Goal: Use online tool/utility: Utilize a website feature to perform a specific function

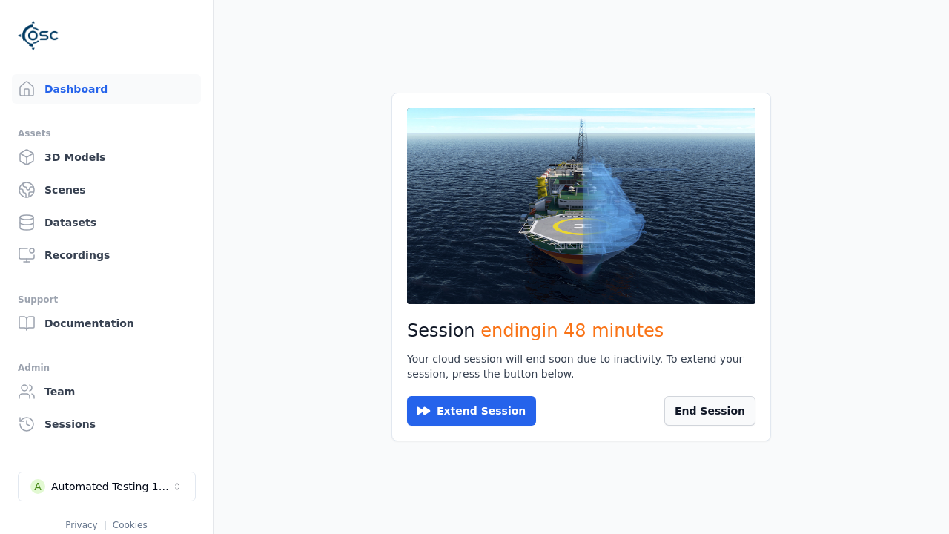
click at [718, 413] on button "End Session" at bounding box center [709, 411] width 91 height 30
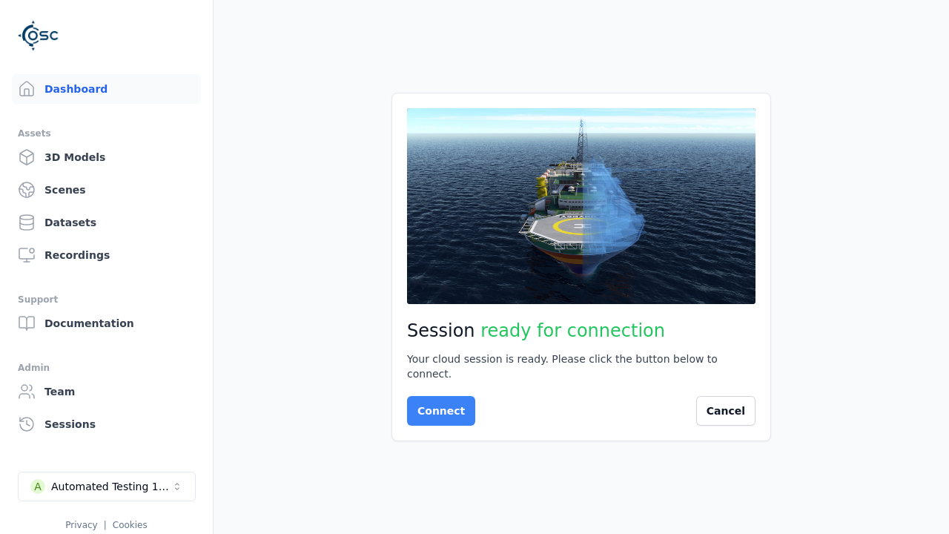
click at [437, 403] on button "Connect" at bounding box center [441, 411] width 68 height 30
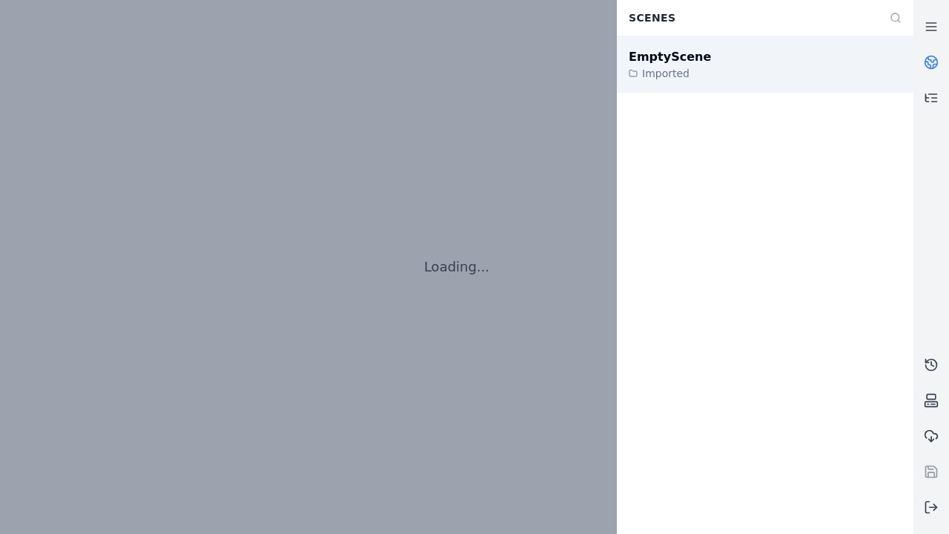
click at [661, 56] on div "EmptyScene" at bounding box center [670, 57] width 82 height 18
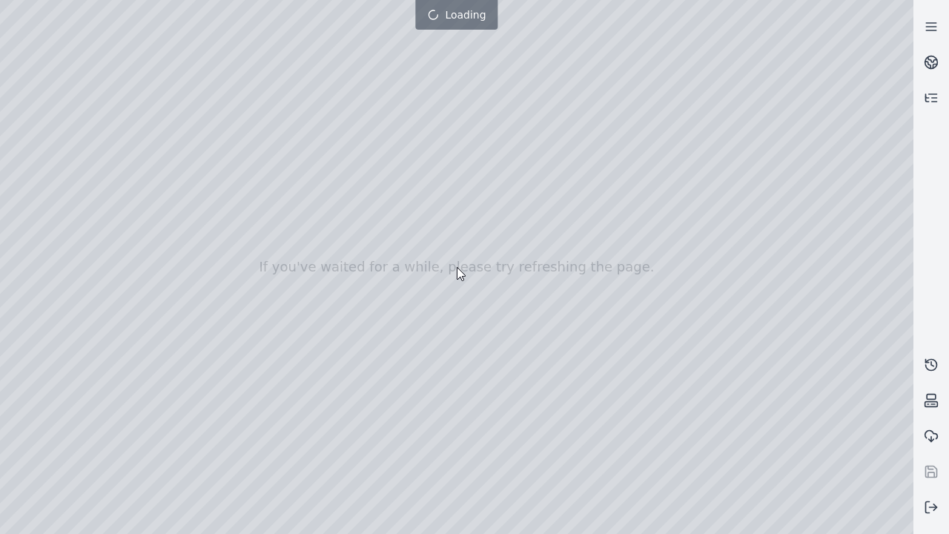
click at [4, 4] on div at bounding box center [456, 267] width 913 height 534
click at [46, 135] on div at bounding box center [456, 267] width 913 height 534
click at [26, 155] on div at bounding box center [456, 267] width 913 height 534
click at [245, 34] on div at bounding box center [456, 267] width 913 height 534
click at [204, 70] on div at bounding box center [456, 267] width 913 height 534
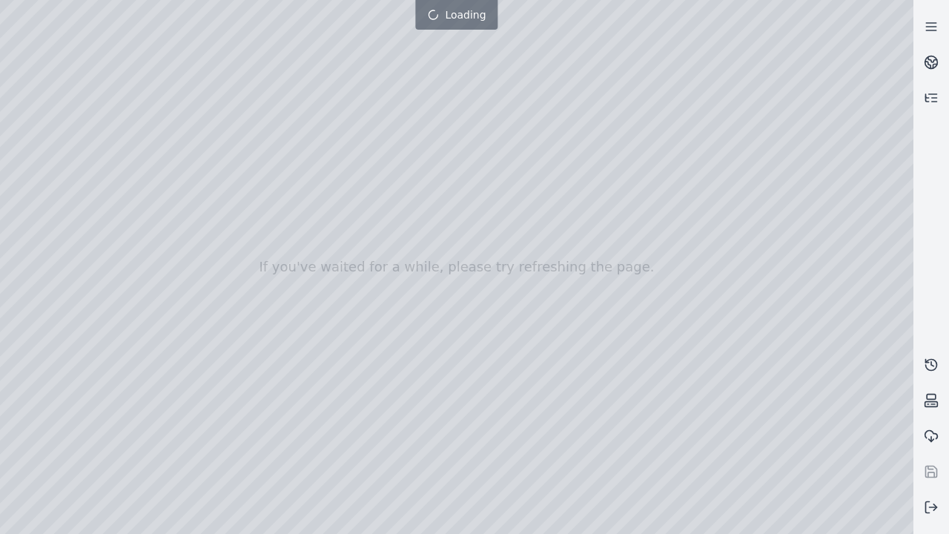
click at [686, 521] on div at bounding box center [456, 267] width 913 height 534
